Goal: Information Seeking & Learning: Learn about a topic

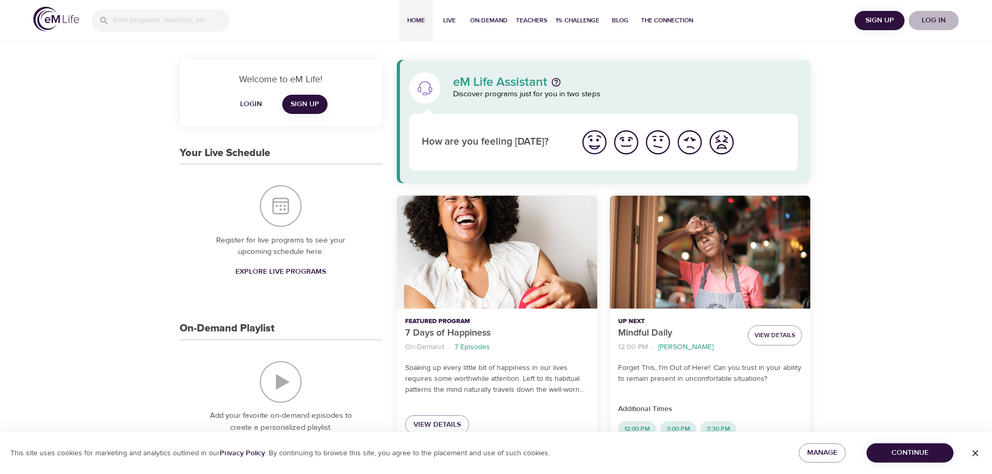
click at [935, 19] on span "Log in" at bounding box center [934, 20] width 42 height 13
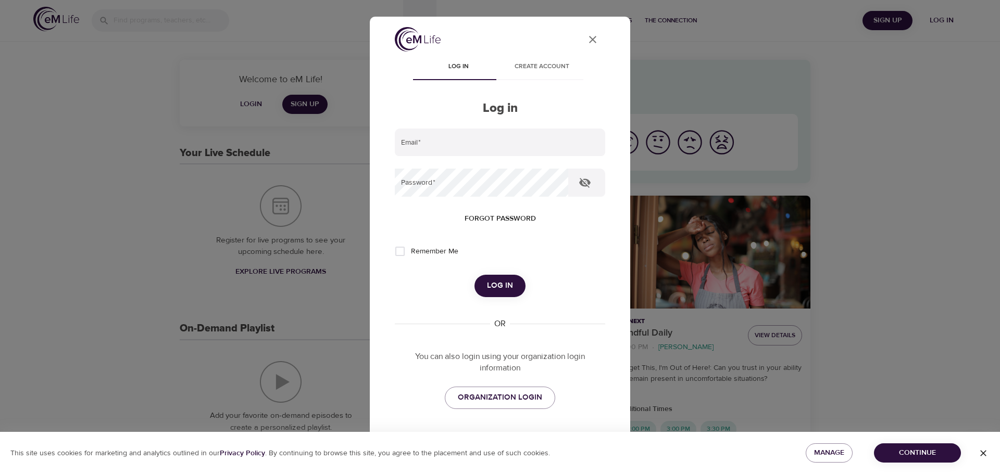
type input "[PERSON_NAME][EMAIL_ADDRESS][DOMAIN_NAME]"
click at [401, 248] on input "Remember Me" at bounding box center [400, 252] width 22 height 22
checkbox input "true"
click at [497, 281] on span "Log in" at bounding box center [500, 286] width 26 height 14
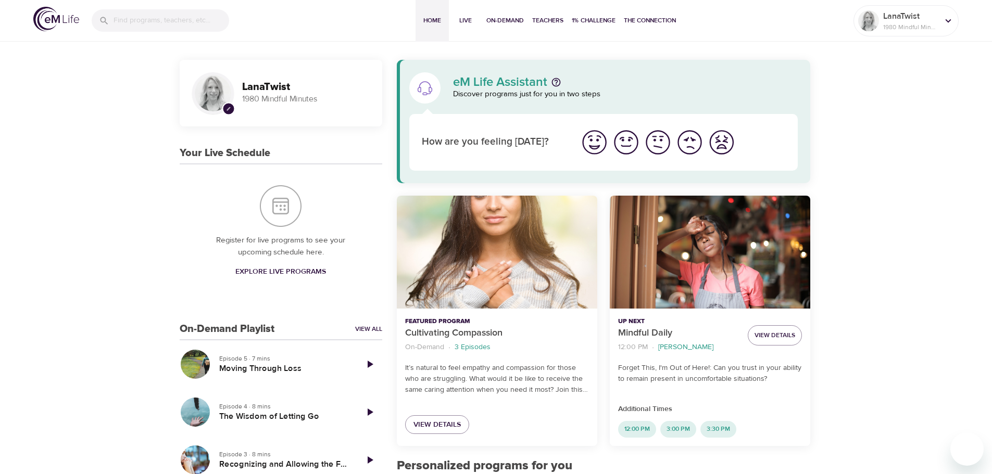
click at [279, 270] on span "Explore Live Programs" at bounding box center [280, 272] width 91 height 13
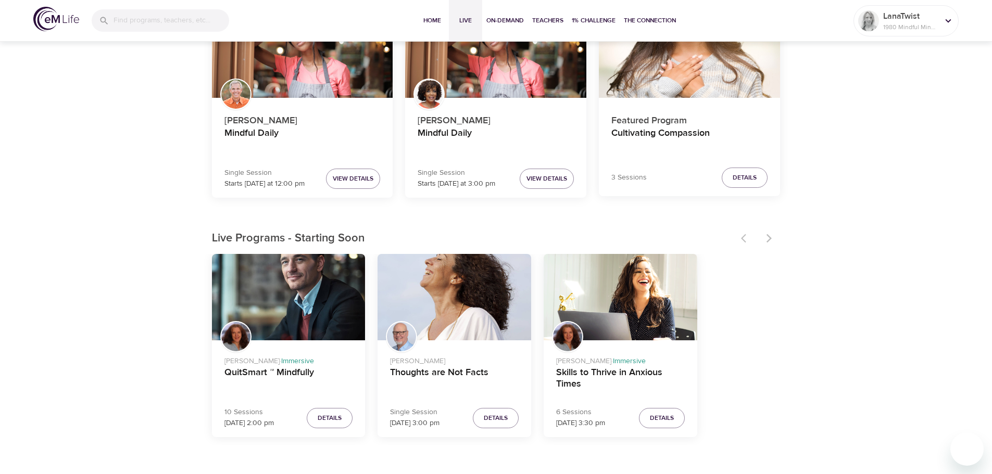
scroll to position [156, 0]
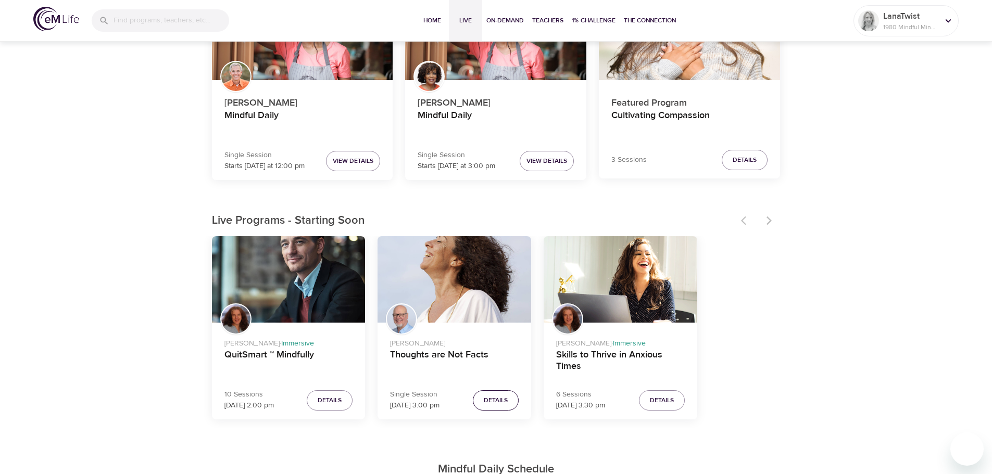
click at [495, 399] on span "Details" at bounding box center [496, 400] width 24 height 11
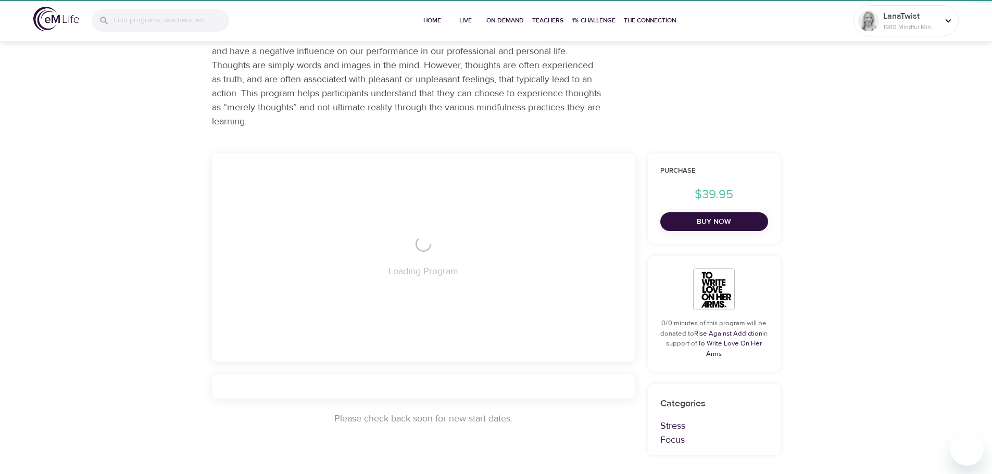
scroll to position [156, 0]
